Goal: Task Accomplishment & Management: Complete application form

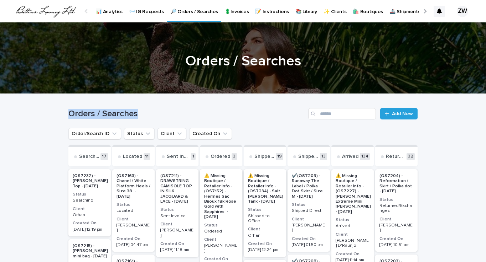
drag, startPoint x: 68, startPoint y: 113, endPoint x: 129, endPoint y: 119, distance: 61.2
click at [129, 119] on div "Orders / Searches Add New" at bounding box center [242, 113] width 349 height 11
click at [144, 118] on h1 "Orders / Searches" at bounding box center [186, 114] width 237 height 10
click at [404, 113] on span "Add New" at bounding box center [402, 113] width 21 height 5
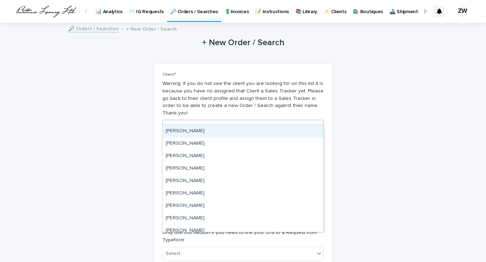
click at [186, 121] on div "Select..." at bounding box center [238, 127] width 151 height 12
type input "****"
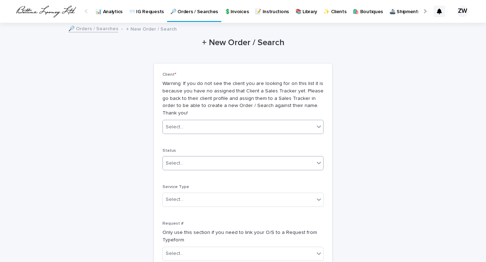
click at [182, 160] on div "Select..." at bounding box center [175, 163] width 18 height 7
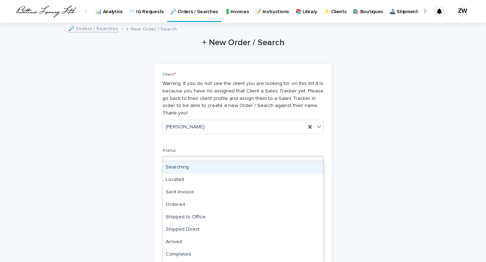
click at [182, 166] on div "Searching" at bounding box center [243, 168] width 160 height 12
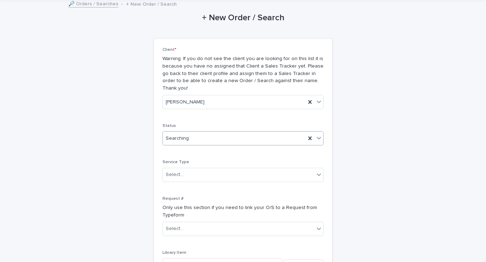
scroll to position [26, 0]
click at [185, 168] on div "Select..." at bounding box center [238, 174] width 151 height 12
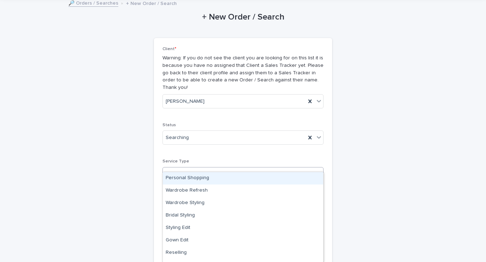
click at [190, 178] on div "Personal Shopping" at bounding box center [243, 178] width 160 height 12
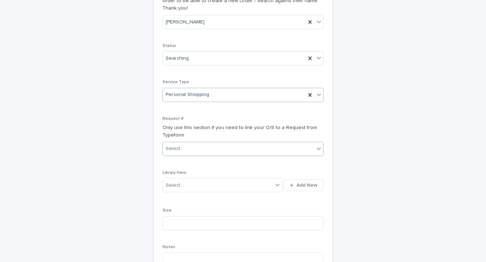
scroll to position [117, 0]
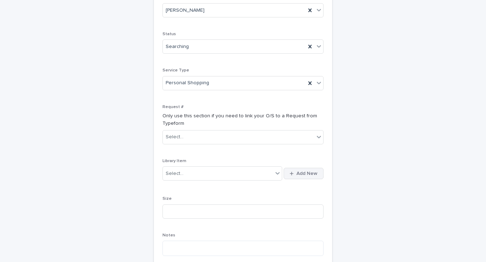
click at [298, 171] on span "Add New" at bounding box center [306, 173] width 21 height 5
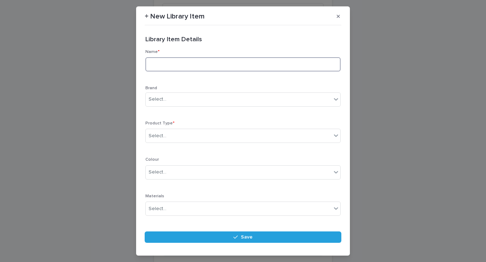
click at [174, 65] on input at bounding box center [242, 64] width 195 height 14
type input "**********"
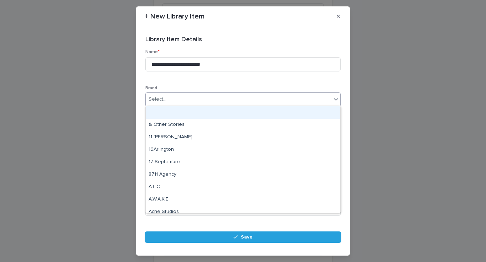
click at [196, 99] on div "Select..." at bounding box center [238, 100] width 185 height 12
type input "*****"
click at [172, 112] on div "Chanel" at bounding box center [243, 112] width 194 height 12
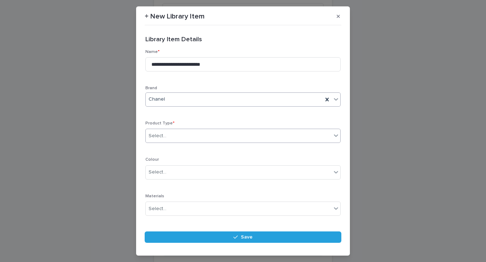
click at [164, 133] on div "Select..." at bounding box center [157, 135] width 18 height 7
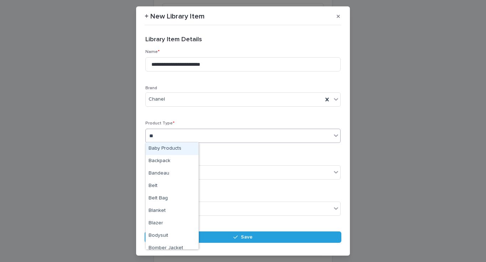
type input "***"
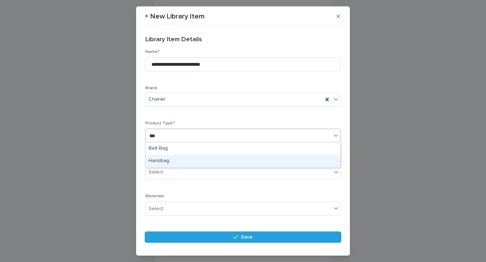
click at [176, 160] on div "Handbag" at bounding box center [243, 161] width 194 height 12
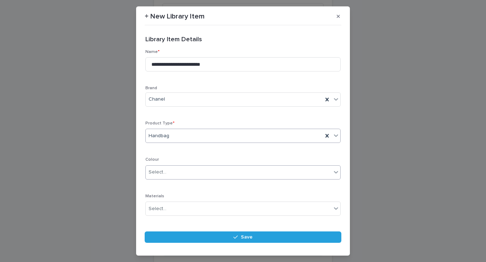
click at [174, 172] on div "Select..." at bounding box center [238, 173] width 185 height 12
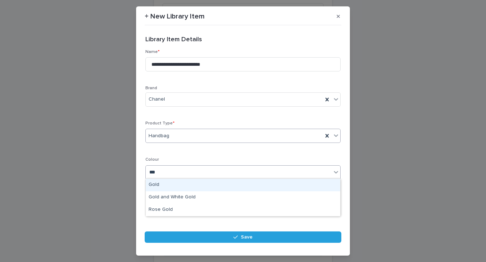
type input "****"
click at [177, 184] on div "Gold" at bounding box center [243, 185] width 194 height 12
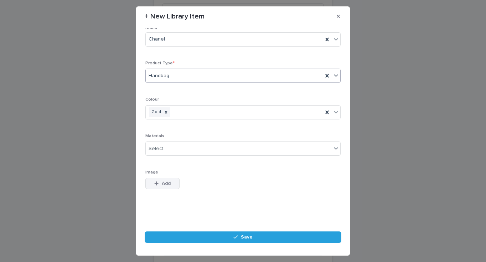
scroll to position [60, 0]
click at [164, 183] on span "Add" at bounding box center [166, 184] width 9 height 5
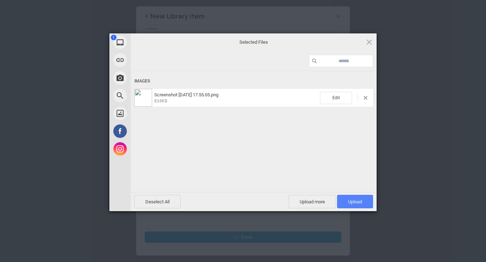
click at [356, 199] on span "Upload 1" at bounding box center [355, 202] width 36 height 14
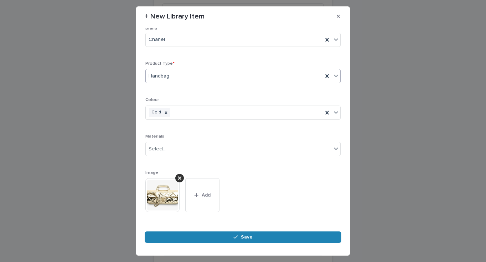
click at [267, 234] on button "Save" at bounding box center [243, 237] width 196 height 11
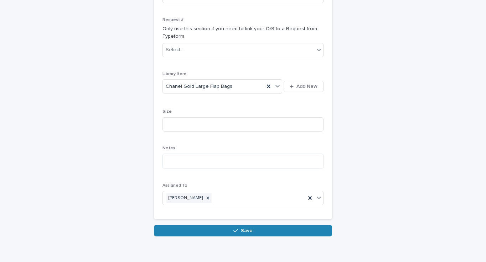
scroll to position [203, 0]
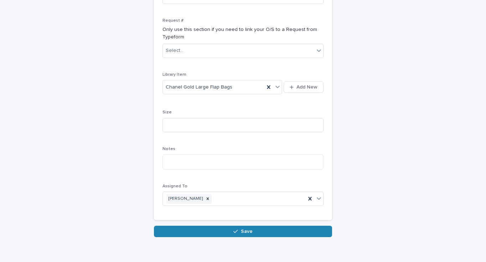
click at [229, 226] on button "Save" at bounding box center [243, 231] width 178 height 11
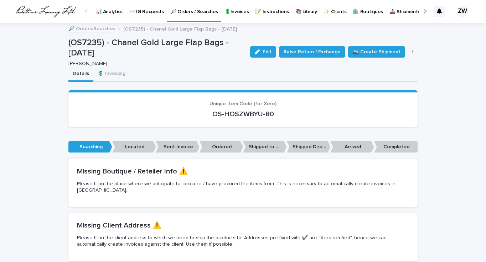
click at [193, 12] on p "🔎 Orders / Searches" at bounding box center [194, 7] width 48 height 15
